Goal: Task Accomplishment & Management: Use online tool/utility

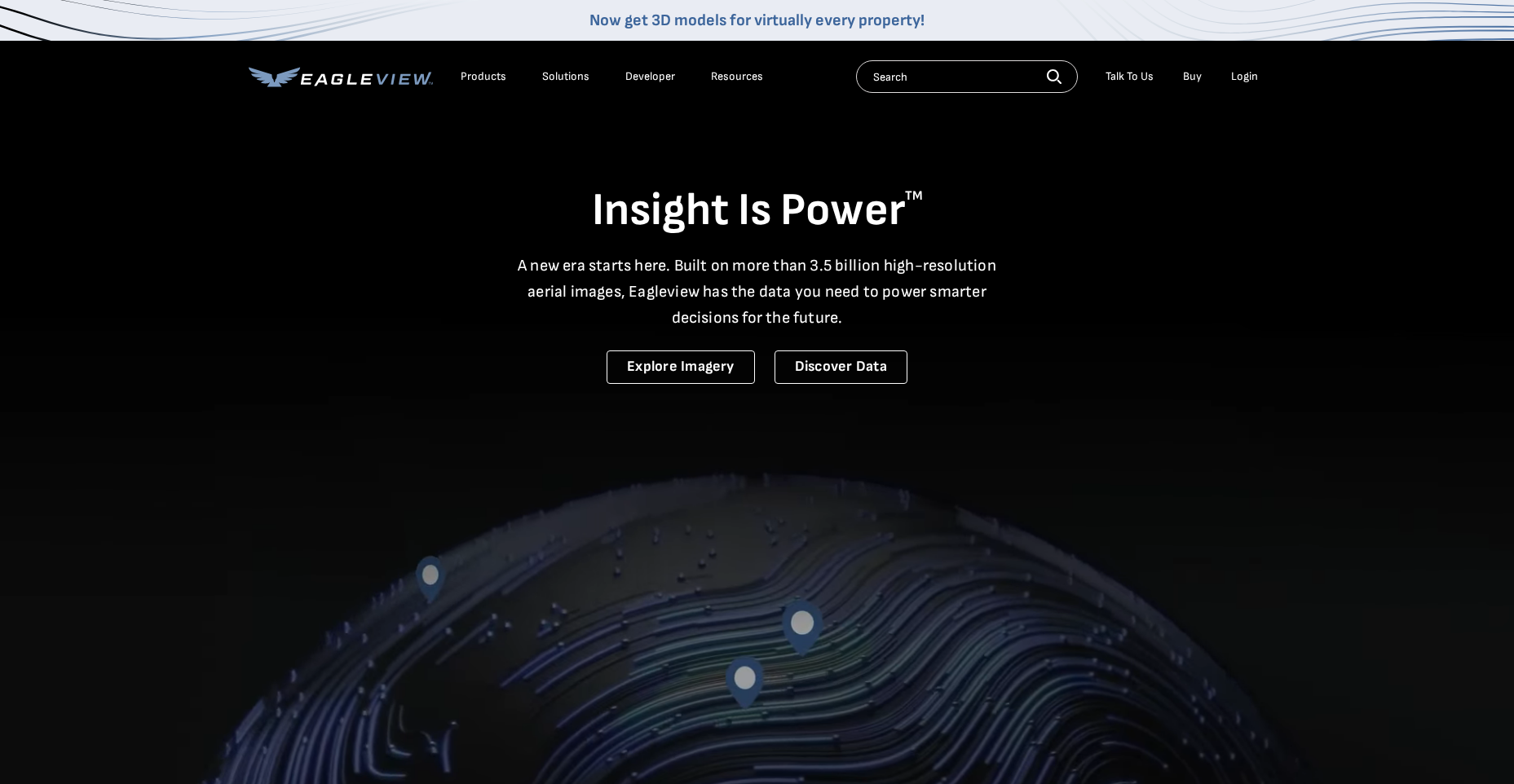
click at [1244, 78] on div "Login" at bounding box center [1244, 76] width 27 height 14
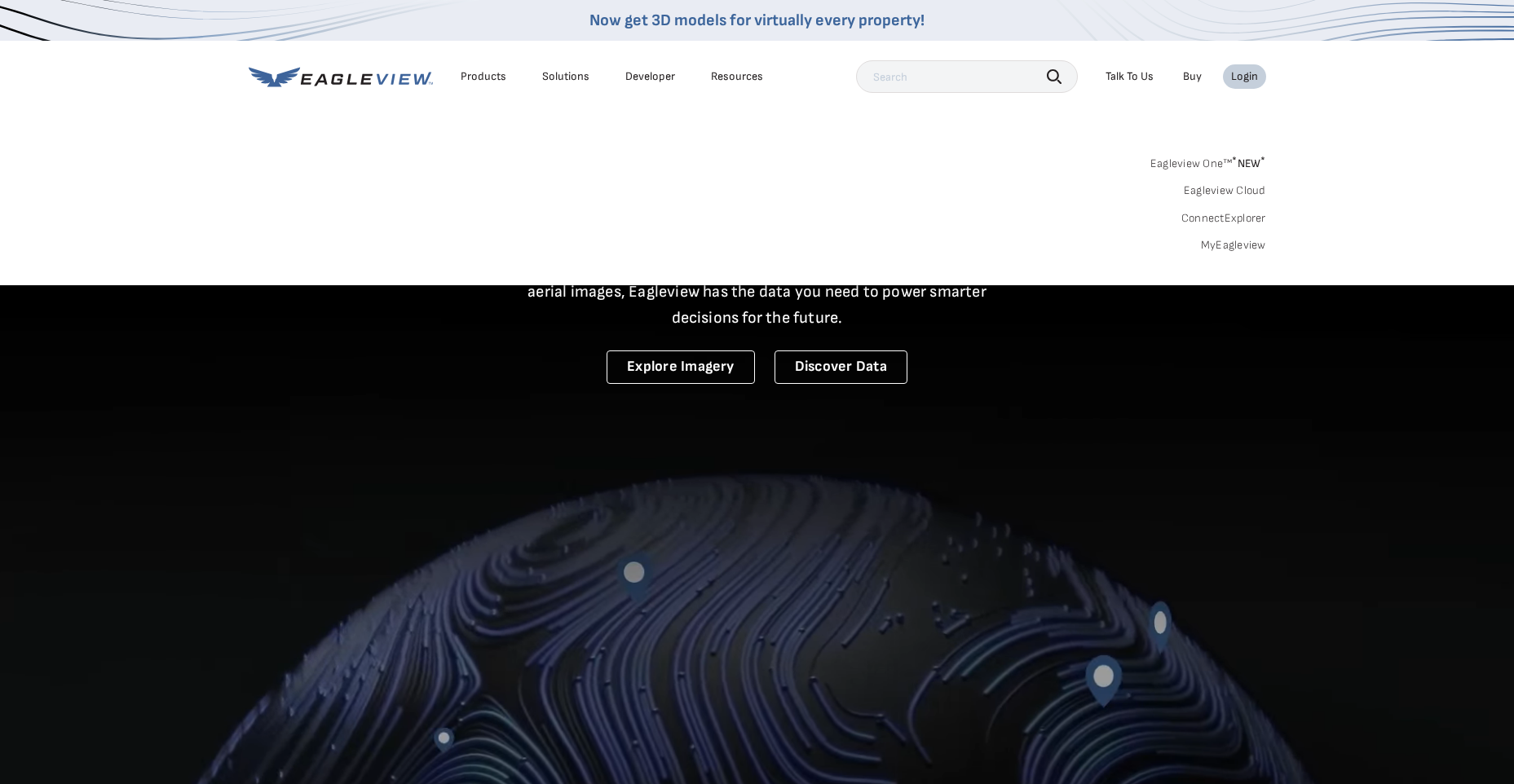
click at [1216, 245] on link "MyEagleview" at bounding box center [1234, 244] width 65 height 14
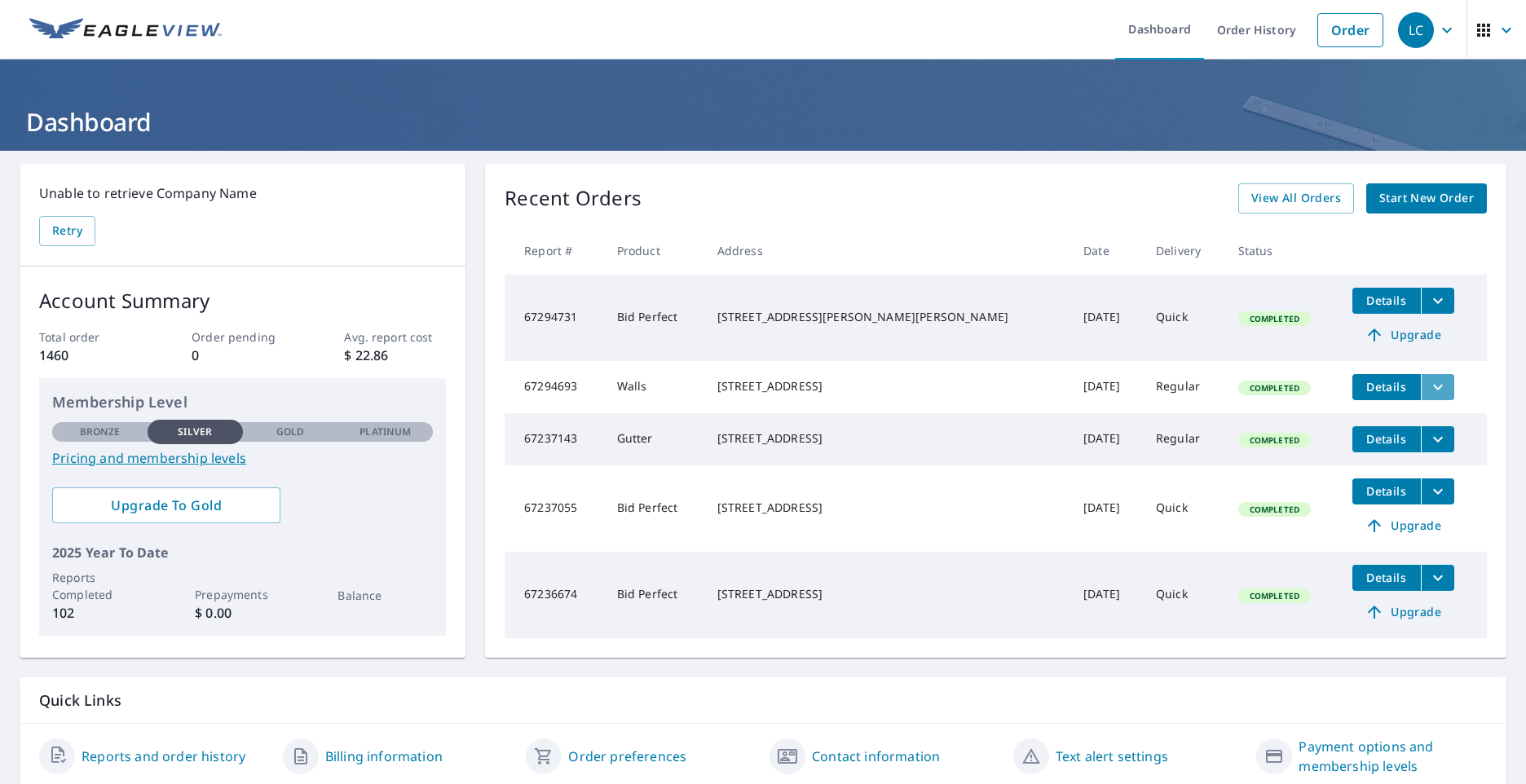
click at [1428, 380] on icon "filesDropdownBtn-67294693" at bounding box center [1438, 386] width 20 height 20
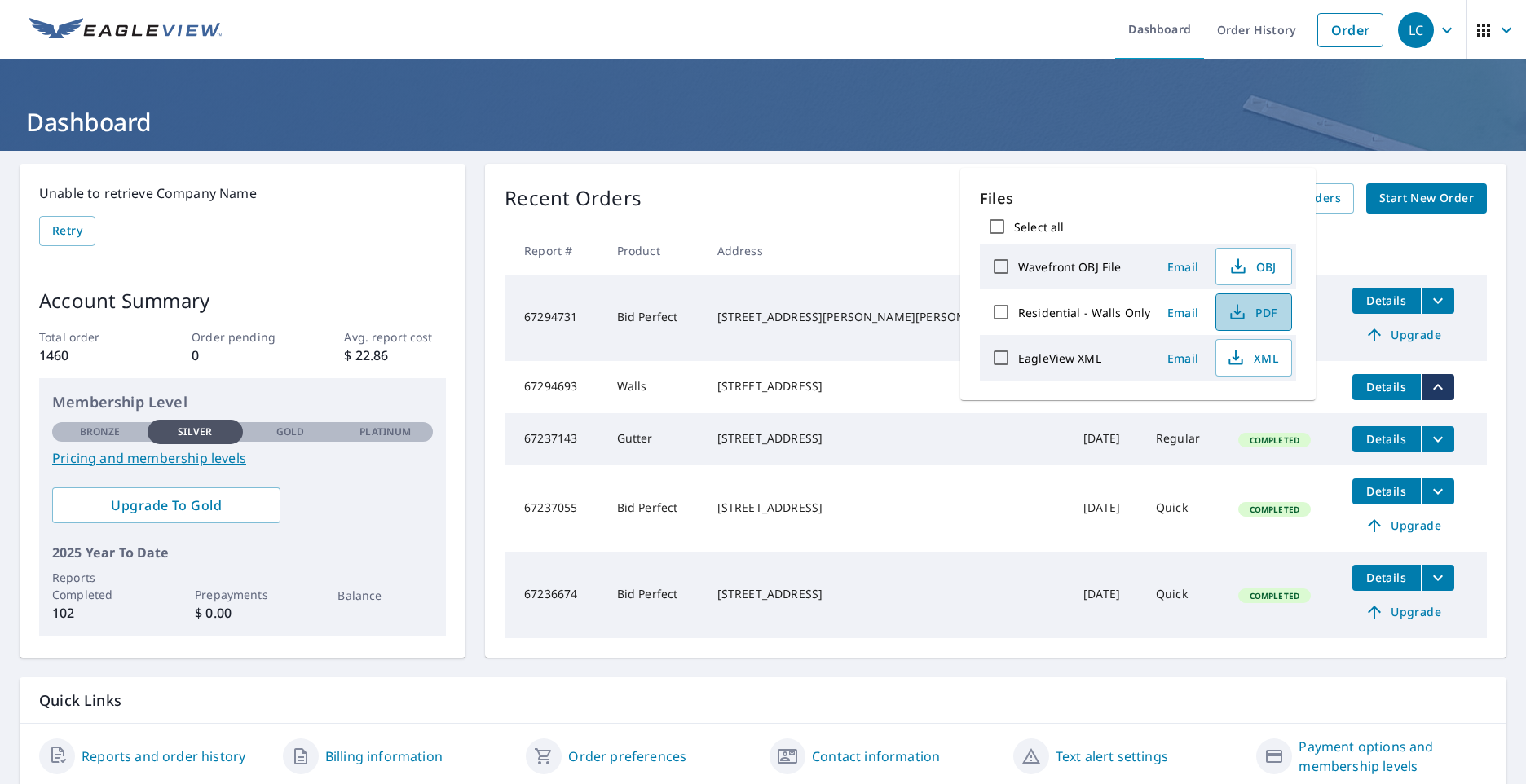
click at [1260, 307] on span "PDF" at bounding box center [1251, 312] width 52 height 20
